Goal: Information Seeking & Learning: Learn about a topic

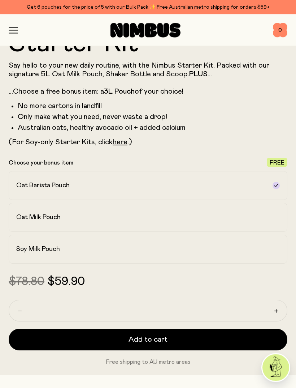
scroll to position [332, 0]
click at [128, 144] on link "here" at bounding box center [120, 141] width 15 height 7
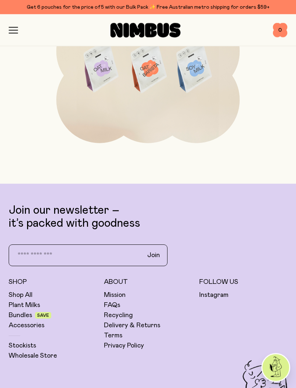
scroll to position [3498, 0]
click at [24, 346] on link "Stockists" at bounding box center [22, 345] width 27 height 9
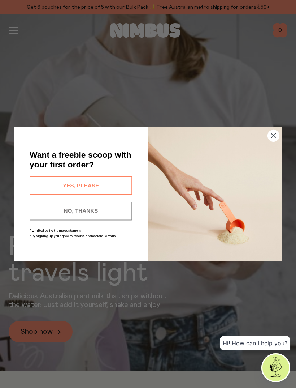
click at [119, 185] on button "YES, PLEASE" at bounding box center [81, 185] width 103 height 18
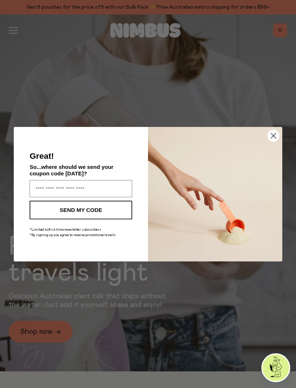
click at [277, 138] on circle "Close dialog" at bounding box center [274, 136] width 12 height 12
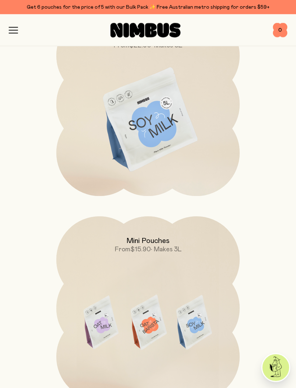
scroll to position [1262, 0]
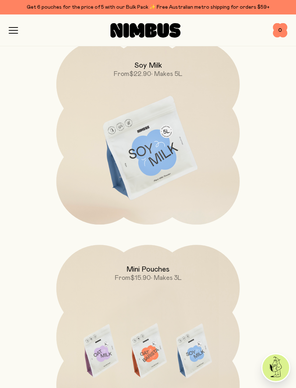
click at [160, 77] on span "• Makes 5L" at bounding box center [166, 74] width 31 height 7
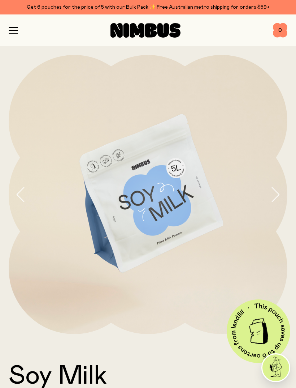
click at [274, 195] on icon "button" at bounding box center [275, 194] width 10 height 15
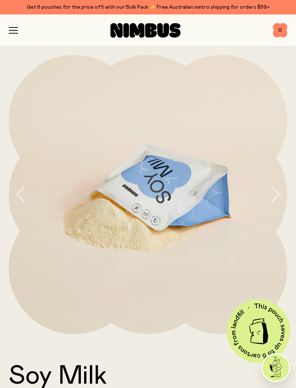
click at [278, 194] on icon "button" at bounding box center [275, 194] width 10 height 15
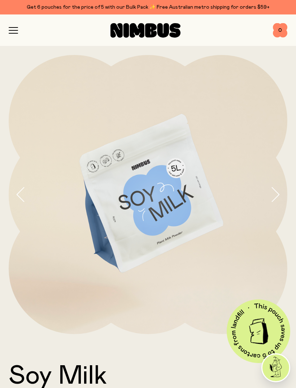
click at [280, 193] on icon "button" at bounding box center [275, 194] width 10 height 15
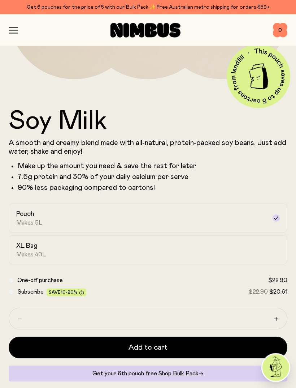
scroll to position [255, 0]
click at [266, 249] on div "XL Bag Makes 40L" at bounding box center [141, 249] width 251 height 17
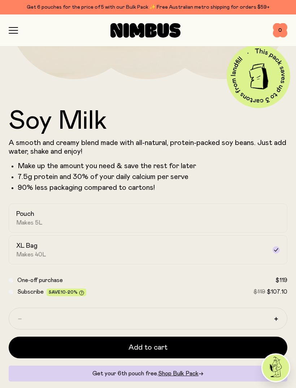
click at [269, 222] on label "Pouch Makes 5L" at bounding box center [148, 218] width 279 height 29
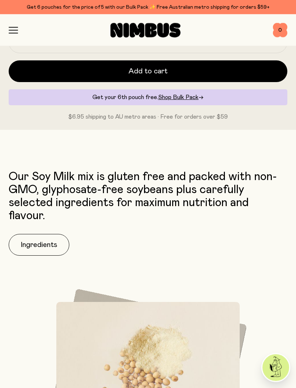
scroll to position [531, 0]
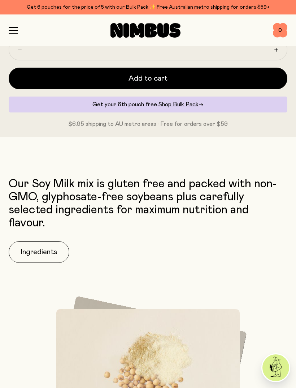
click at [34, 248] on button "Ingredients" at bounding box center [39, 252] width 61 height 22
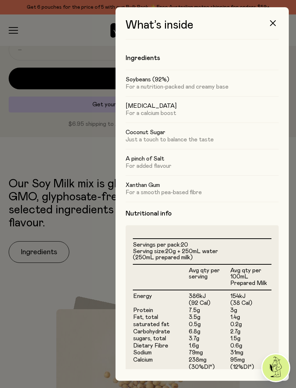
click at [50, 276] on div at bounding box center [148, 194] width 296 height 388
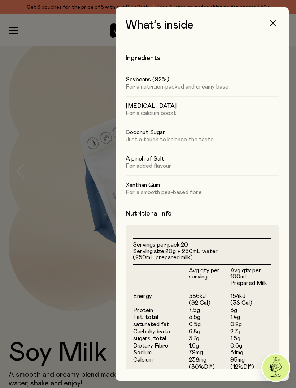
scroll to position [524, 0]
